Goal: Transaction & Acquisition: Purchase product/service

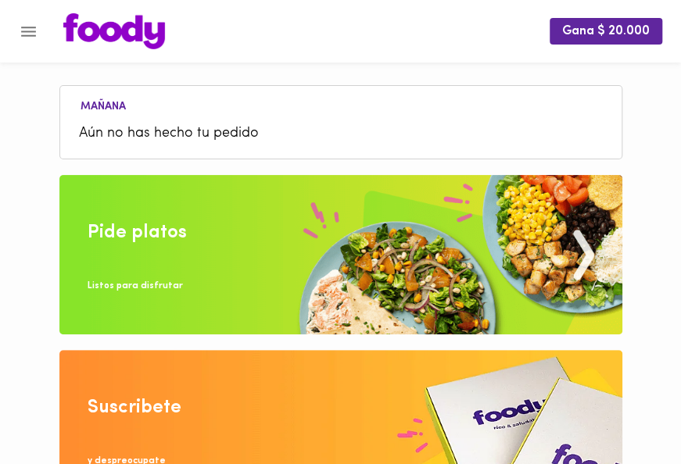
click at [281, 269] on img at bounding box center [340, 254] width 563 height 159
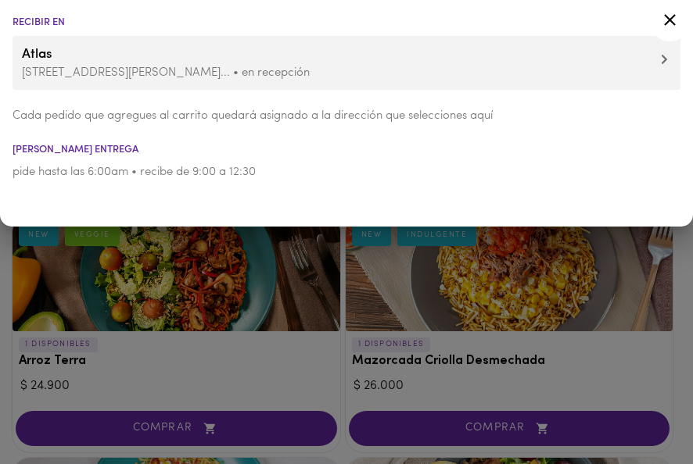
click at [670, 21] on icon at bounding box center [670, 20] width 12 height 12
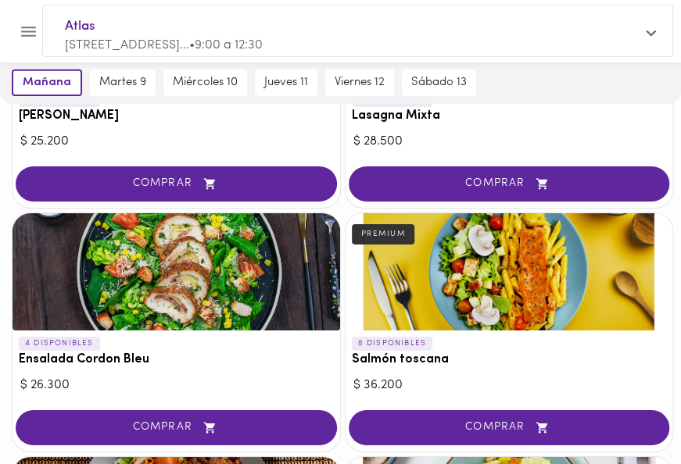
scroll to position [1798, 0]
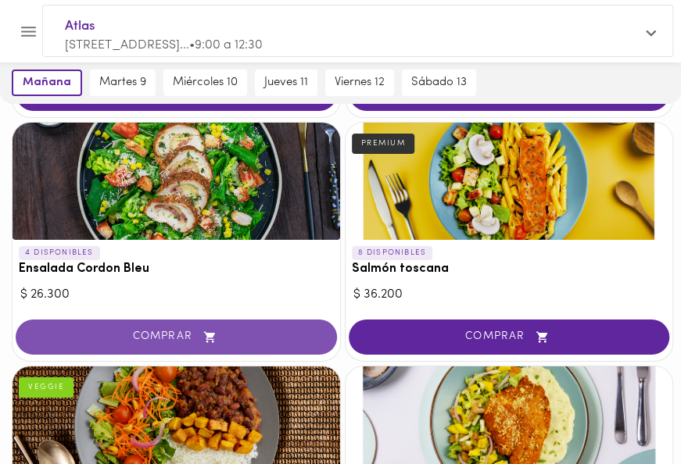
click at [179, 331] on span "COMPRAR" at bounding box center [176, 337] width 282 height 13
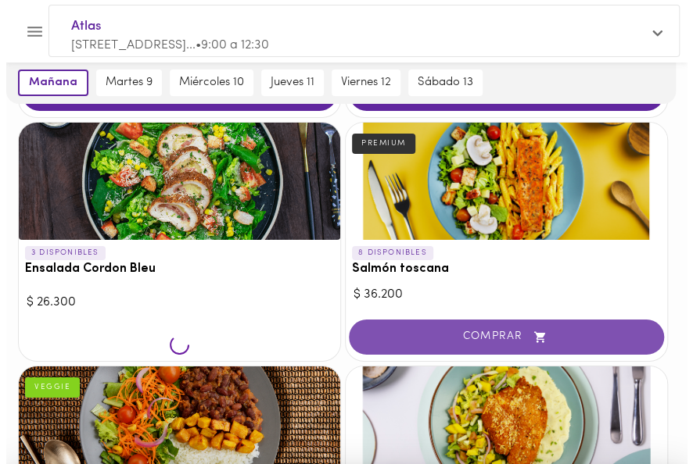
scroll to position [1799, 0]
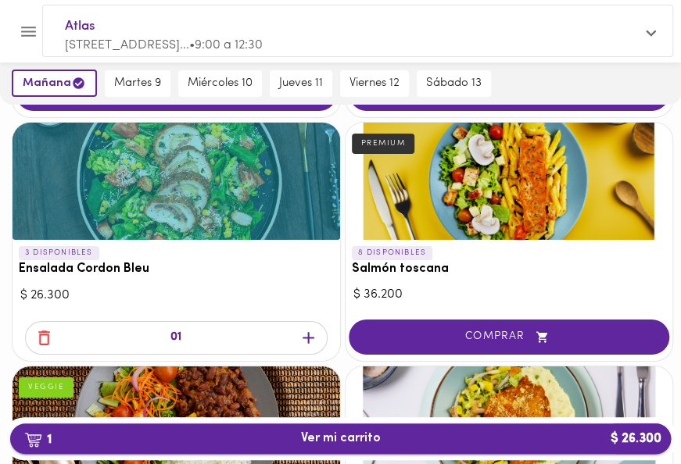
click at [351, 438] on span "1 Ver mi carrito $ 26.300" at bounding box center [341, 439] width 80 height 15
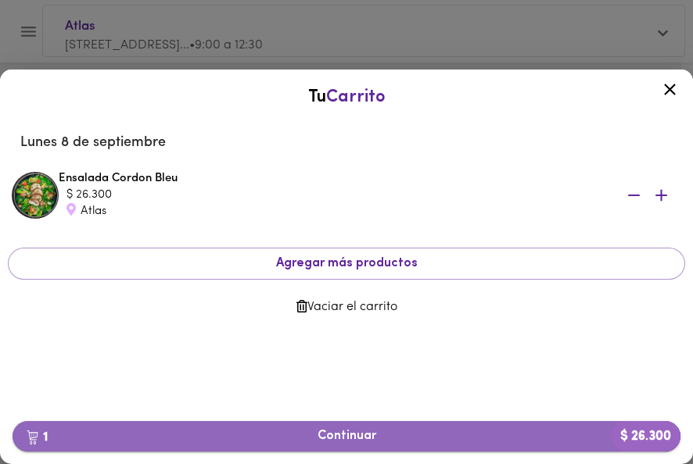
click at [351, 437] on span "1 Continuar $ 26.300" at bounding box center [346, 436] width 643 height 15
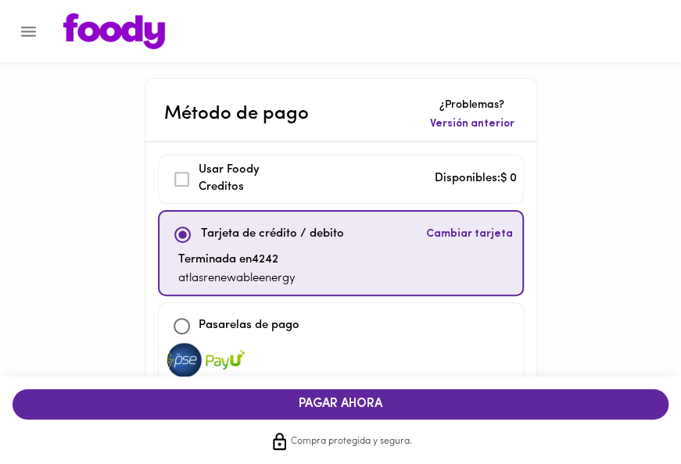
click at [362, 403] on span "PAGAR AHORA" at bounding box center [340, 404] width 625 height 15
